Goal: Transaction & Acquisition: Book appointment/travel/reservation

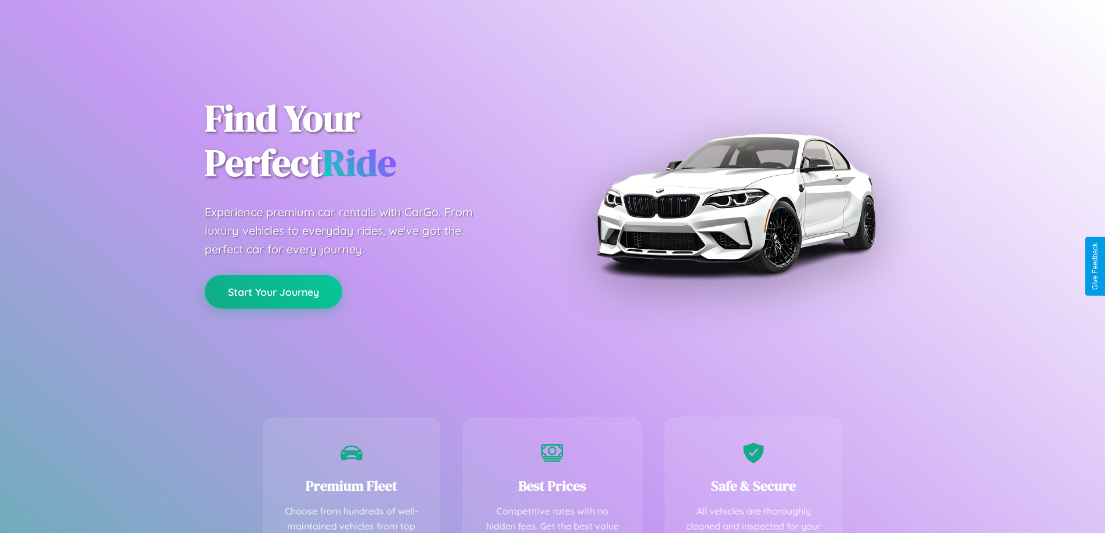
click at [273, 292] on button "Start Your Journey" at bounding box center [274, 292] width 138 height 34
click at [273, 291] on button "Start Your Journey" at bounding box center [274, 292] width 138 height 34
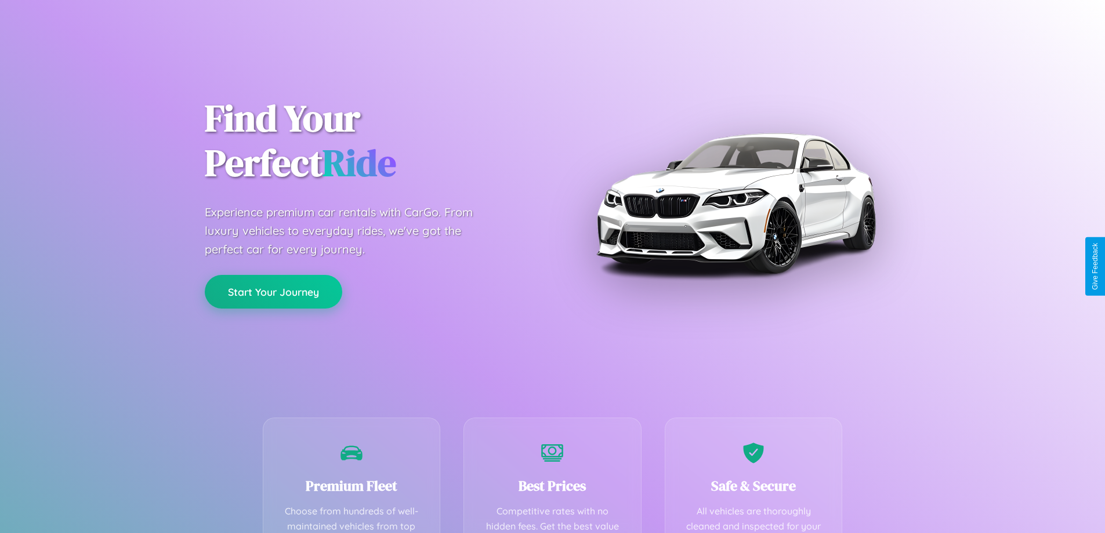
click at [273, 291] on button "Start Your Journey" at bounding box center [274, 292] width 138 height 34
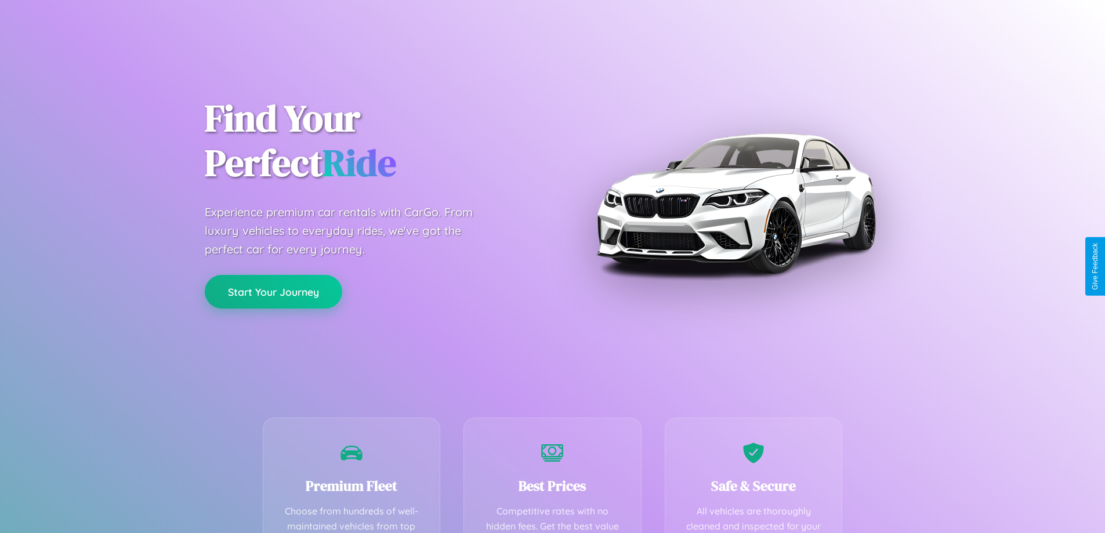
click at [273, 291] on button "Start Your Journey" at bounding box center [274, 292] width 138 height 34
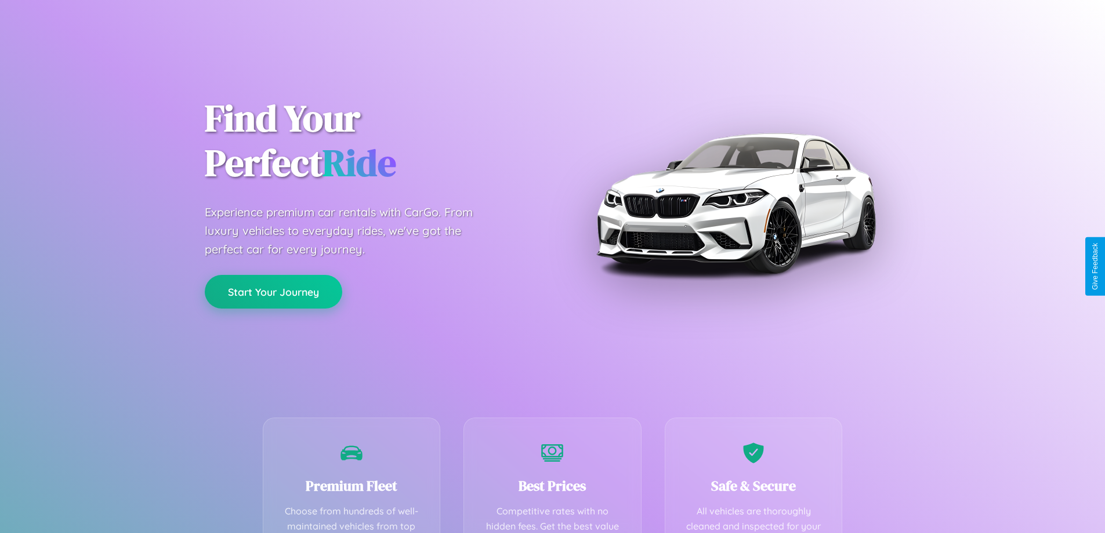
click at [273, 291] on button "Start Your Journey" at bounding box center [274, 292] width 138 height 34
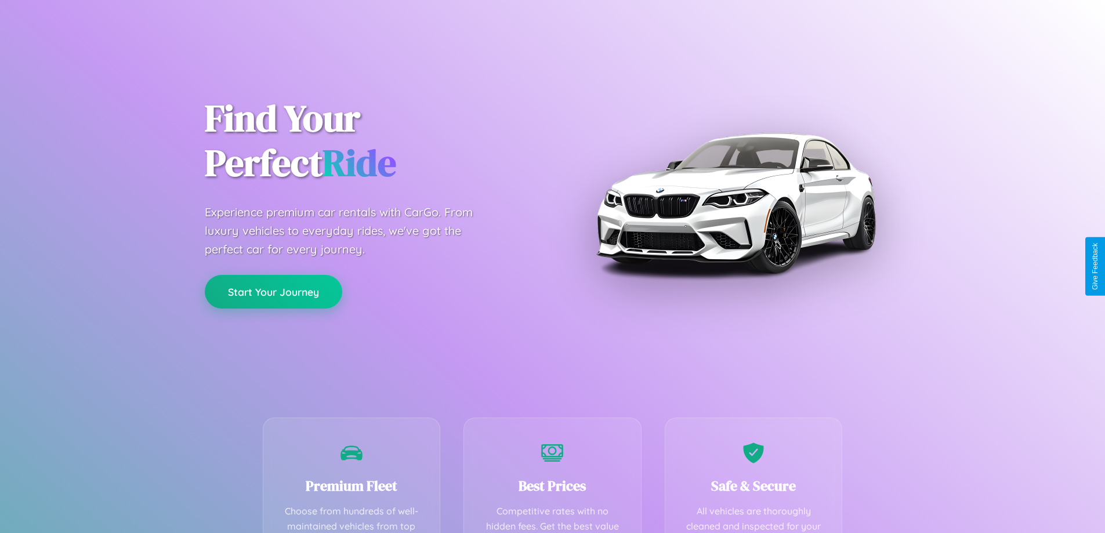
click at [273, 291] on button "Start Your Journey" at bounding box center [274, 292] width 138 height 34
